Goal: Task Accomplishment & Management: Complete application form

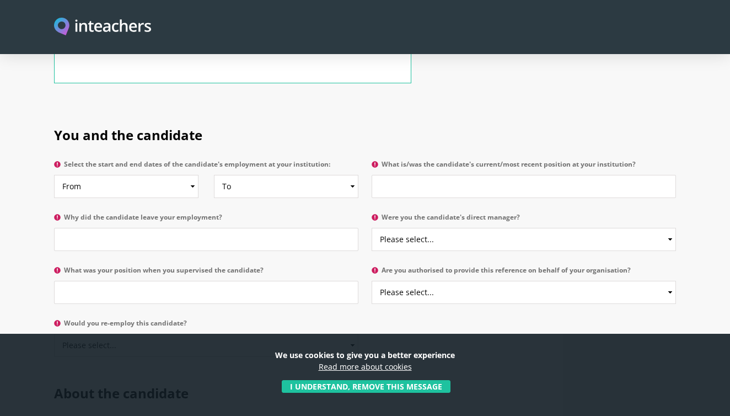
scroll to position [503, 0]
select select "2021"
select select "2024"
click at [380, 175] on input "What is/was the candidate's current/most recent position at your institution?" at bounding box center [523, 186] width 304 height 23
type input "HoD Individuals and Societies"
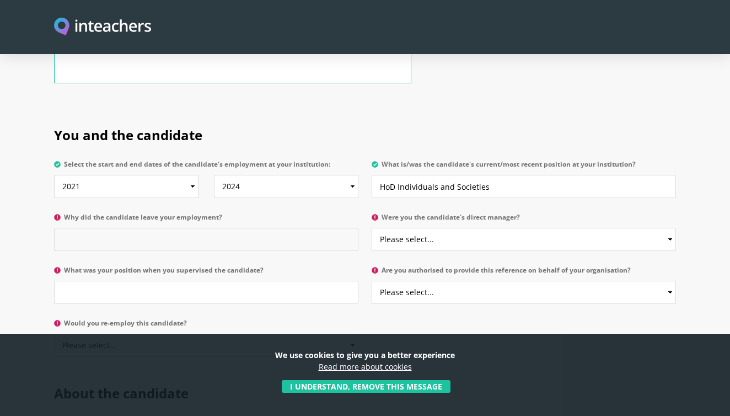
click at [288, 228] on input "Why did the candidate leave your employment?" at bounding box center [206, 239] width 304 height 23
type input "Found a teaching position in an International School in [GEOGRAPHIC_DATA]"
select select "Yes"
click at [321, 281] on input "What was your position when you supervised the candidate?" at bounding box center [206, 292] width 304 height 23
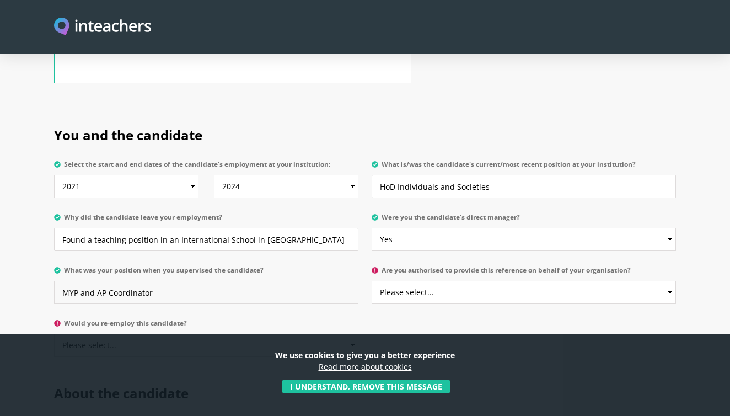
type input "MYP and AP Coordinator"
select select "Yes"
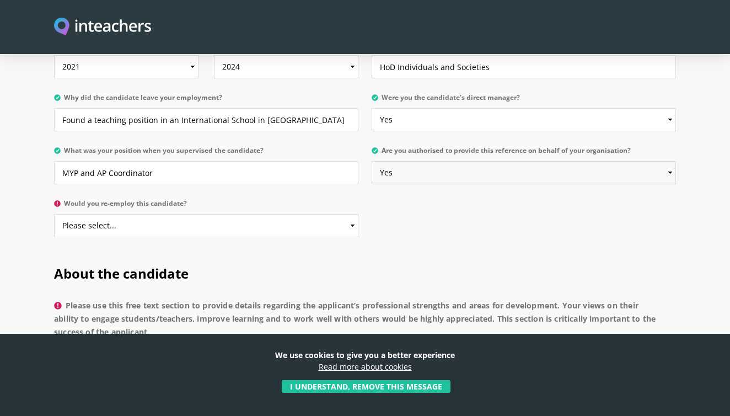
scroll to position [637, 0]
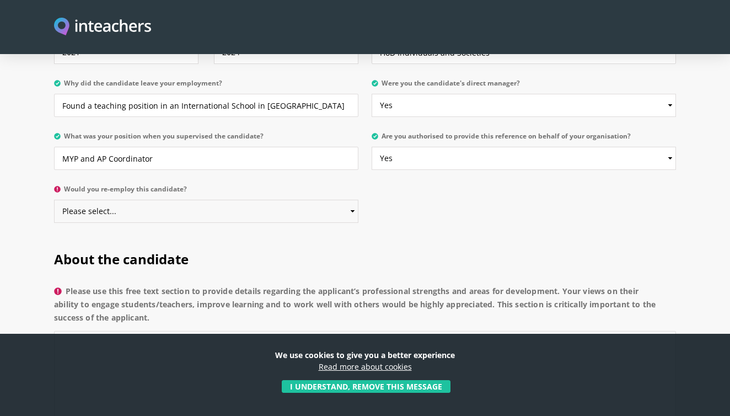
select select "Yes"
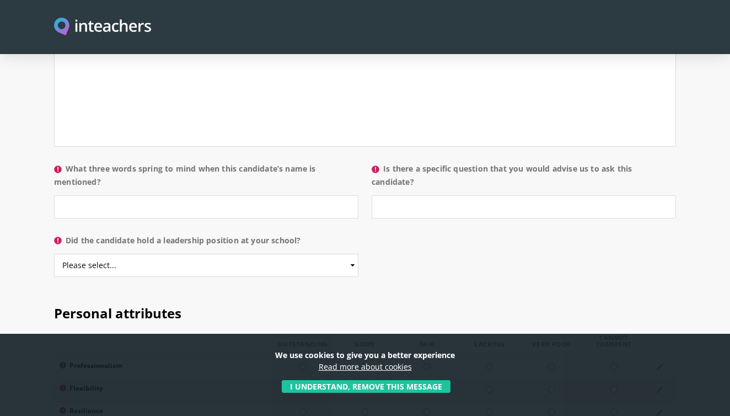
scroll to position [1089, 0]
